Goal: Consume media (video, audio)

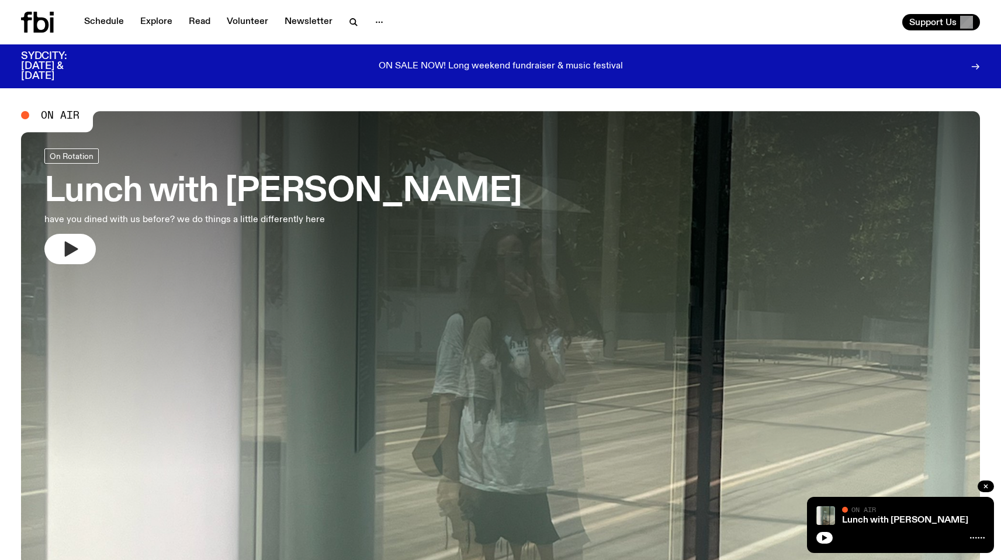
click at [75, 255] on icon "button" at bounding box center [70, 249] width 19 height 19
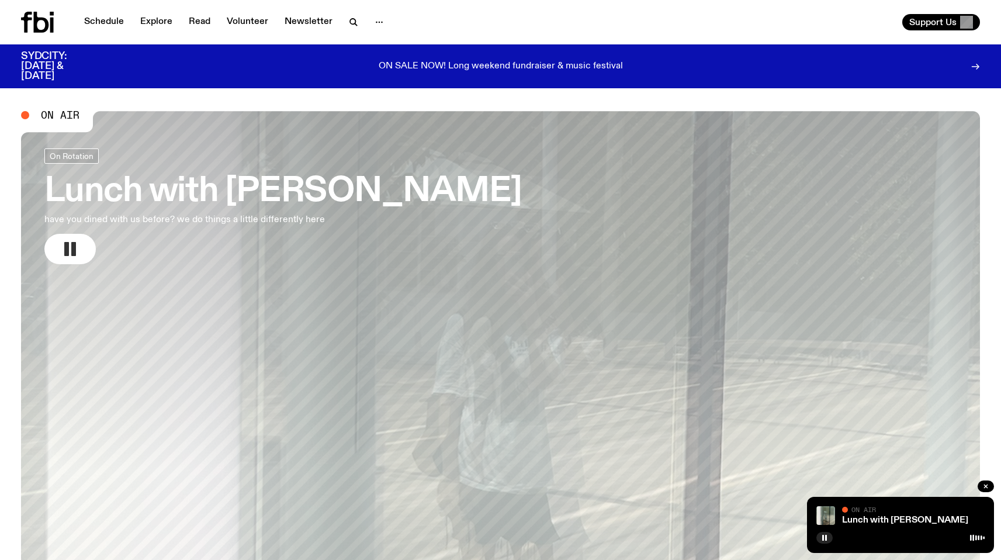
click at [881, 535] on div at bounding box center [901, 537] width 168 height 14
click at [877, 525] on div "Lunch with [PERSON_NAME] On Air On Air" at bounding box center [900, 525] width 187 height 56
click at [874, 520] on link "Lunch with [PERSON_NAME]" at bounding box center [905, 520] width 126 height 9
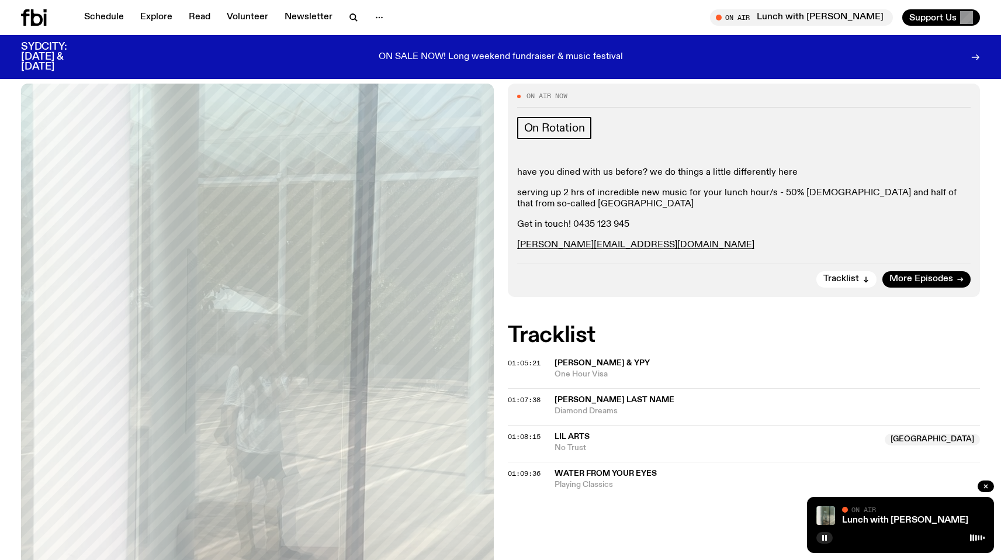
scroll to position [149, 0]
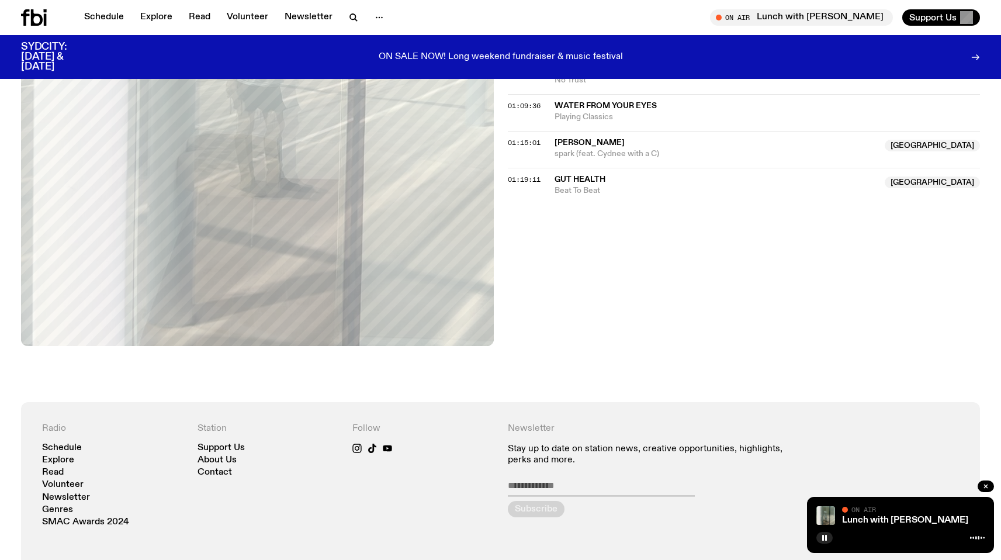
click at [644, 313] on div "On Air Now On Rotation have you dined with us before? we do things a little dif…" at bounding box center [500, 59] width 1001 height 686
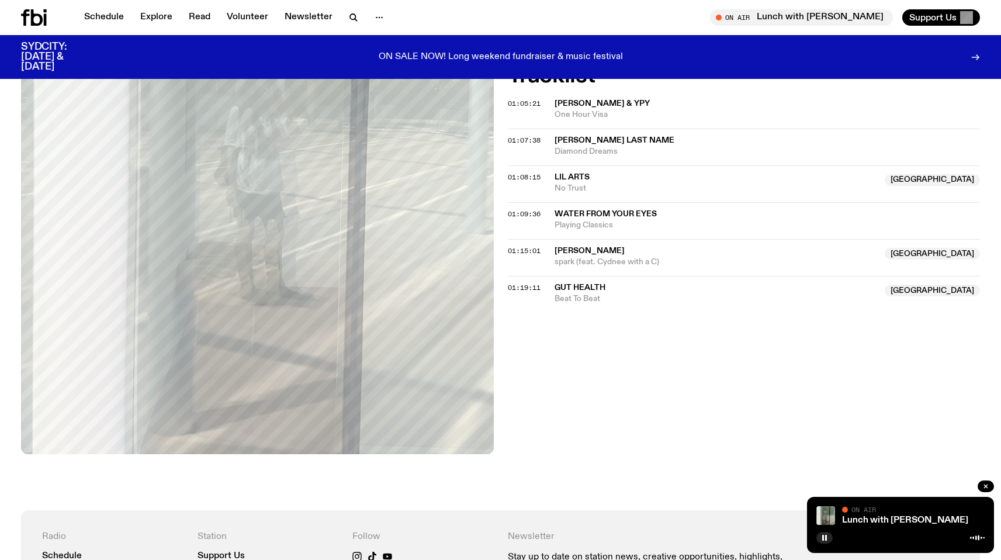
scroll to position [341, 0]
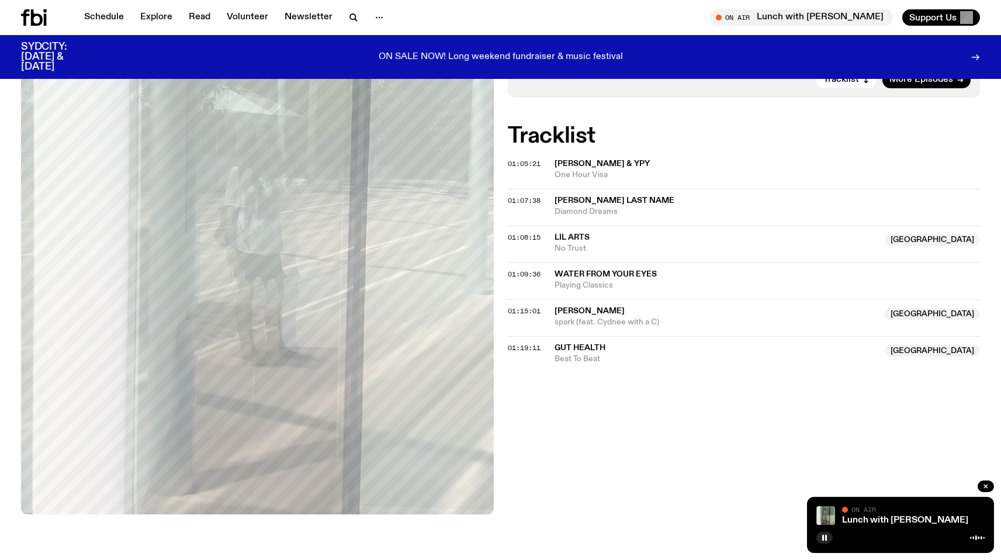
click at [658, 388] on div "On Air Now On Rotation have you dined with us before? we do things a little dif…" at bounding box center [500, 227] width 1001 height 686
click at [653, 394] on div "On Air Now On Rotation have you dined with us before? we do things a little dif…" at bounding box center [500, 227] width 1001 height 686
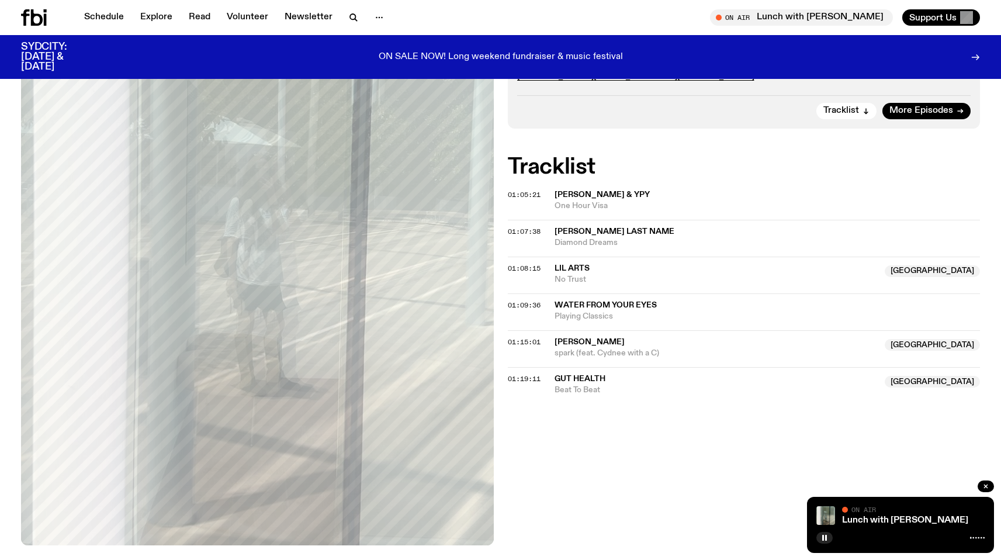
scroll to position [303, 0]
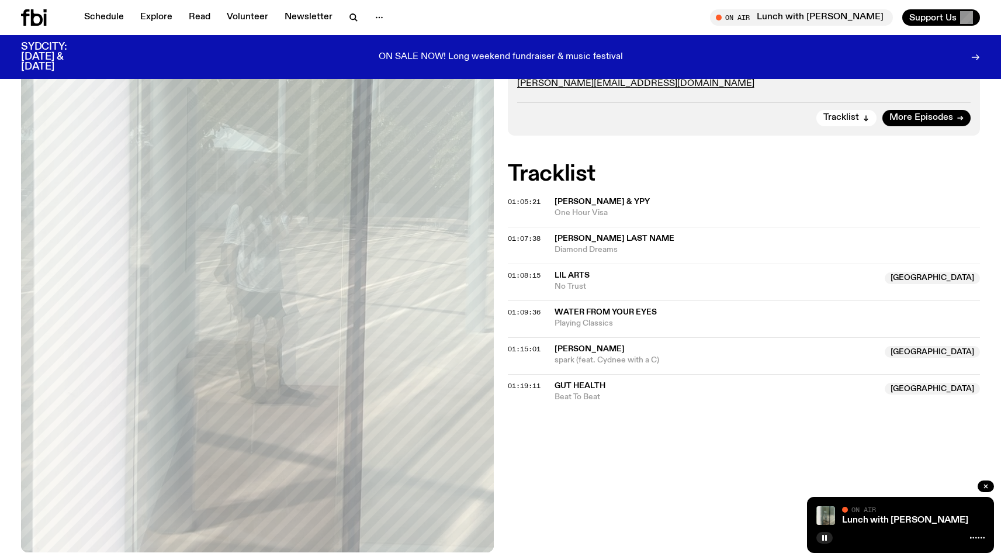
click at [636, 444] on div "On Air Now On Rotation have you dined with us before? we do things a little dif…" at bounding box center [500, 265] width 1001 height 686
click at [635, 443] on div "On Air Now On Rotation have you dined with us before? we do things a little dif…" at bounding box center [500, 265] width 1001 height 686
click at [879, 519] on link "Lunch with [PERSON_NAME]" at bounding box center [905, 520] width 126 height 9
click at [606, 413] on div "On Air Now On Rotation have you dined with us before? we do things a little dif…" at bounding box center [500, 265] width 1001 height 686
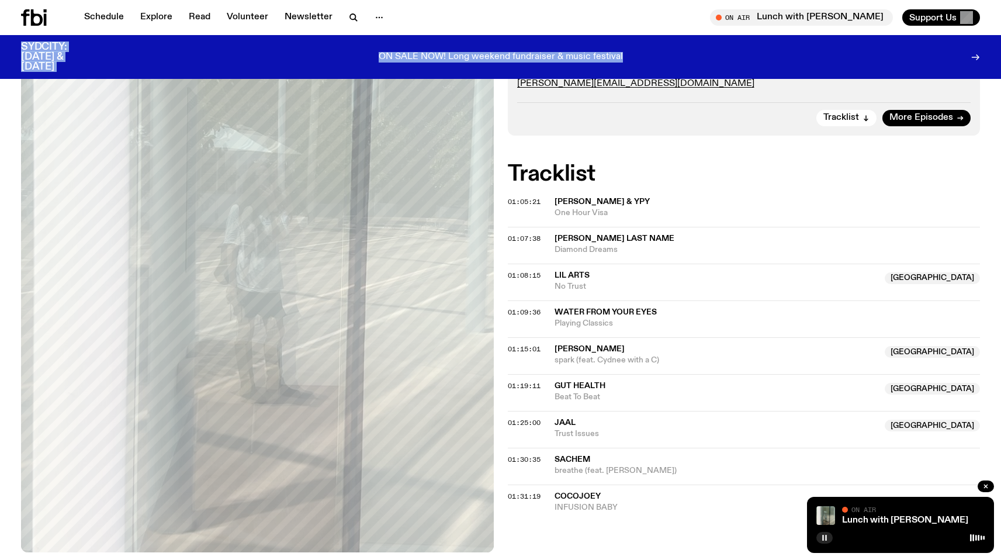
click at [825, 541] on icon "button" at bounding box center [824, 537] width 7 height 7
